Goal: Task Accomplishment & Management: Use online tool/utility

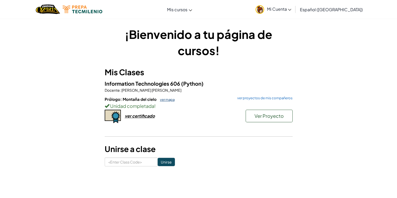
click at [166, 100] on link "ver mapa" at bounding box center [165, 99] width 17 height 4
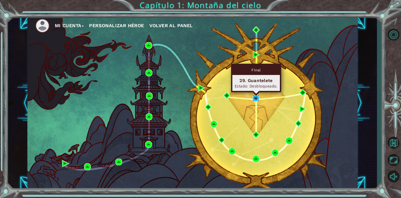
click at [257, 95] on img at bounding box center [255, 98] width 7 height 7
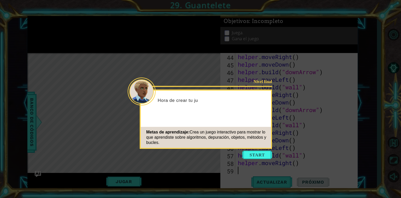
scroll to position [340, 0]
click at [259, 152] on button "Start" at bounding box center [257, 154] width 30 height 8
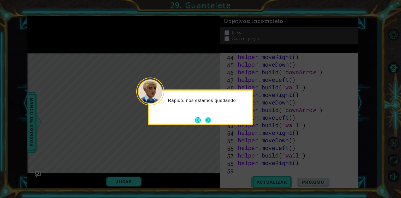
click at [209, 121] on button "Next" at bounding box center [207, 120] width 7 height 7
click at [210, 120] on button "Next" at bounding box center [208, 120] width 6 height 6
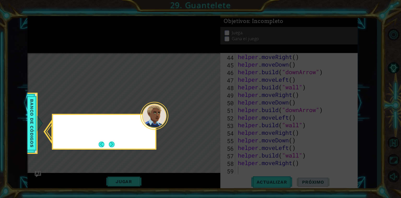
click at [210, 120] on icon at bounding box center [200, 99] width 401 height 198
click at [112, 142] on button "Next" at bounding box center [112, 144] width 6 height 6
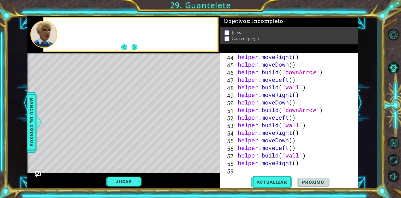
click at [113, 142] on div "Level Map" at bounding box center [147, 130] width 241 height 154
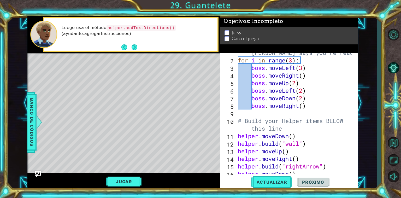
scroll to position [0, 0]
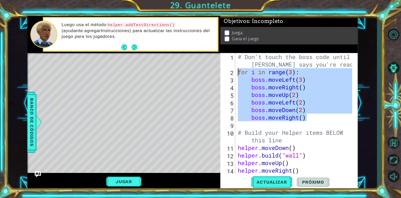
drag, startPoint x: 315, startPoint y: 121, endPoint x: 214, endPoint y: 68, distance: 113.6
click at [214, 68] on div "1 ההההההההההההההההההההההההההההההההההההההההההההההההההההההההההההההההההההההההההההה…" at bounding box center [192, 103] width 330 height 174
click at [133, 184] on button "Jugar" at bounding box center [123, 181] width 35 height 10
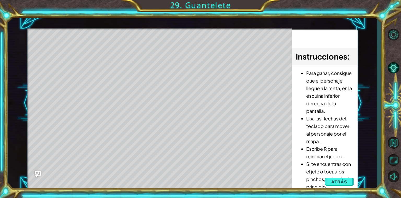
click at [328, 71] on li "Para ganar, consigue que el personaje llegue a la meta, en la esquina inferior …" at bounding box center [329, 91] width 47 height 45
click at [329, 77] on li "Para ganar, consigue que el personaje llegue a la meta, en la esquina inferior …" at bounding box center [329, 91] width 47 height 45
click at [325, 79] on li "Para ganar, consigue que el personaje llegue a la meta, en la esquina inferior …" at bounding box center [329, 91] width 47 height 45
drag, startPoint x: 326, startPoint y: 85, endPoint x: 327, endPoint y: 97, distance: 11.8
click at [326, 85] on li "Para ganar, consigue que el personaje llegue a la meta, en la esquina inferior …" at bounding box center [329, 91] width 47 height 45
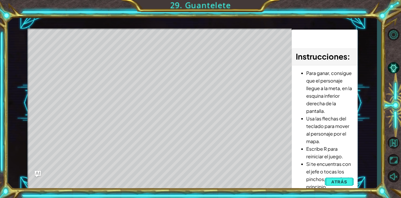
click at [332, 180] on span "Atrás" at bounding box center [339, 181] width 16 height 5
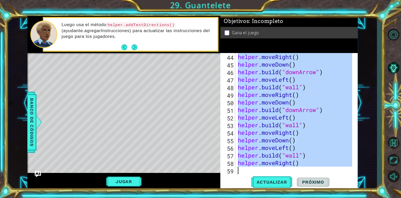
scroll to position [340, 0]
drag, startPoint x: 237, startPoint y: 85, endPoint x: 332, endPoint y: 176, distance: 131.5
click at [332, 177] on div "helper.moveDown() 44 45 46 47 48 49 50 51 52 53 54 55 56 57 58 59 helper . move…" at bounding box center [288, 121] width 137 height 137
type textarea "helper.moveRight()"
